Goal: Information Seeking & Learning: Learn about a topic

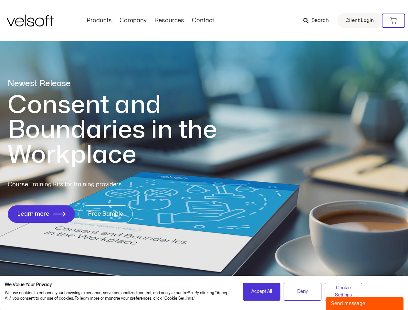
click at [204, 155] on h1 "Consent and Boundaries in the Workplace" at bounding box center [126, 130] width 236 height 75
click at [394, 21] on icon at bounding box center [394, 20] width 6 height 6
click at [262, 292] on span "Accept All" at bounding box center [261, 291] width 21 height 7
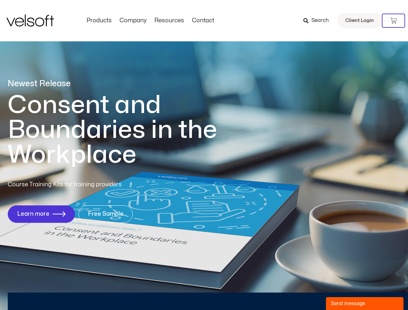
click at [303, 292] on div "Newest Release Consent and Boundaries in the Workplace Course Training Kits for…" at bounding box center [204, 154] width 408 height 314
click at [344, 292] on div "Newest Release Consent and Boundaries in the Workplace Course Training Kits for…" at bounding box center [204, 154] width 408 height 314
click at [365, 304] on div "Send message" at bounding box center [365, 304] width 68 height 8
